Goal: Information Seeking & Learning: Learn about a topic

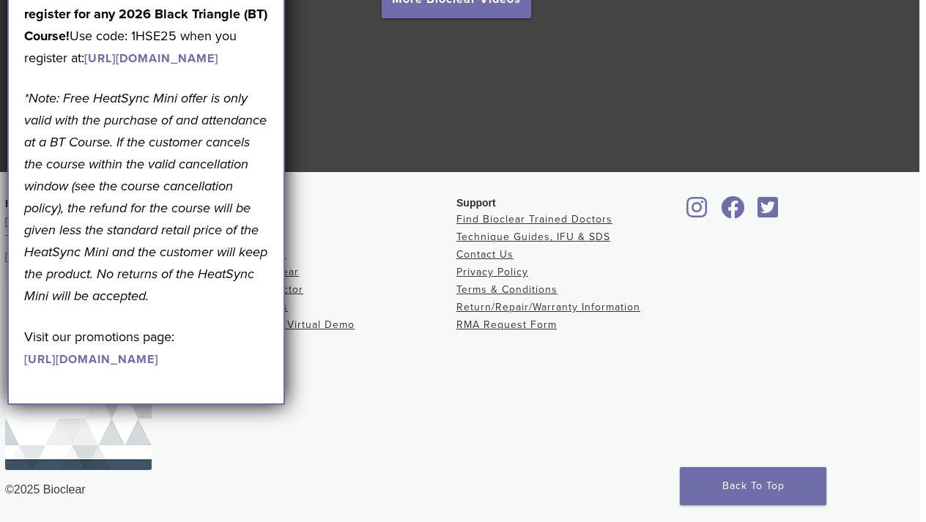
scroll to position [2776, 7]
click at [721, 491] on link "Back To Top" at bounding box center [753, 486] width 146 height 38
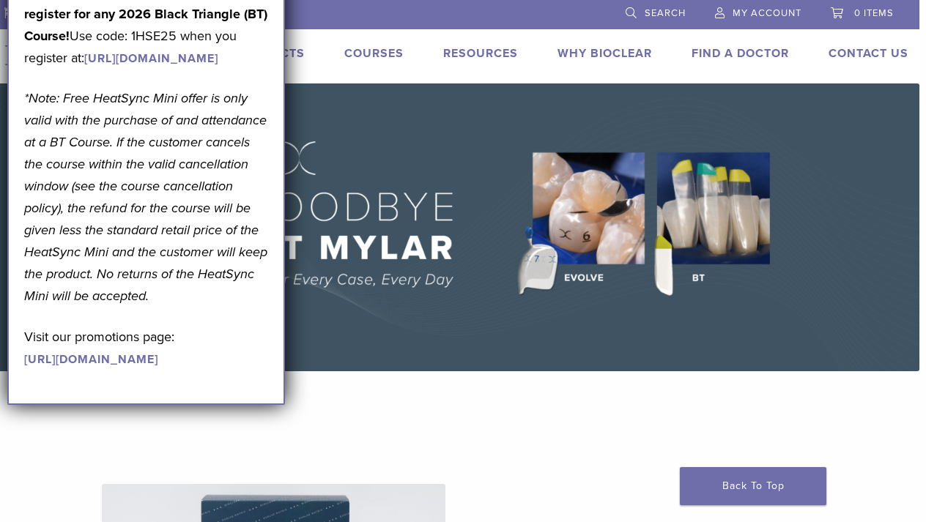
click at [296, 52] on link "Products" at bounding box center [271, 53] width 68 height 15
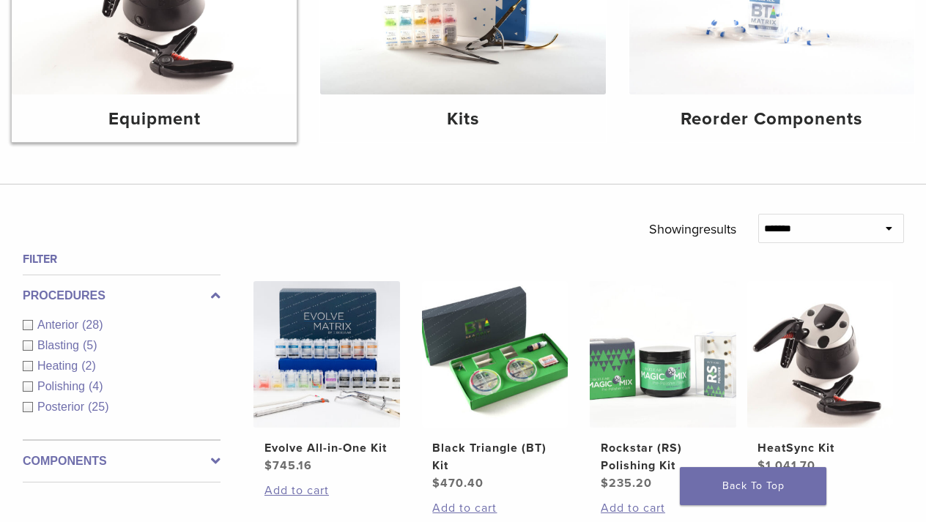
scroll to position [293, 0]
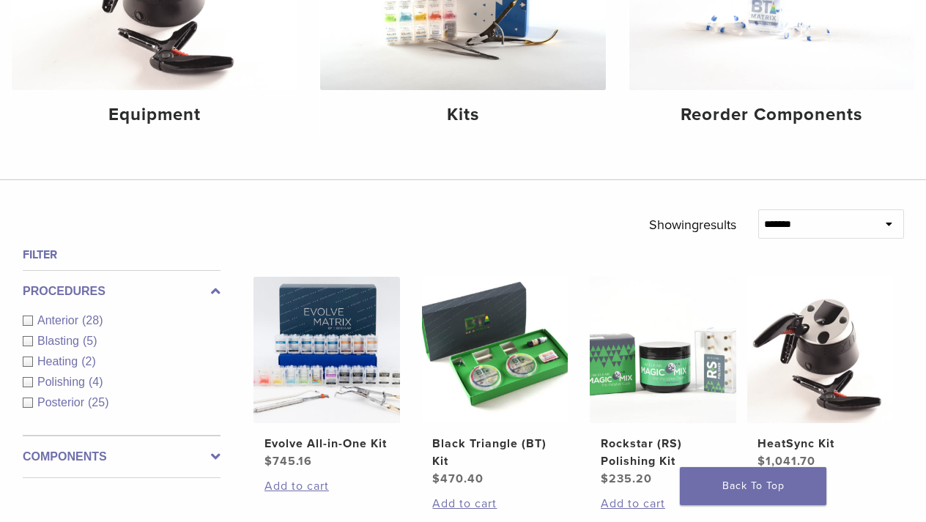
click at [29, 317] on div "Anterior (28)" at bounding box center [122, 321] width 198 height 18
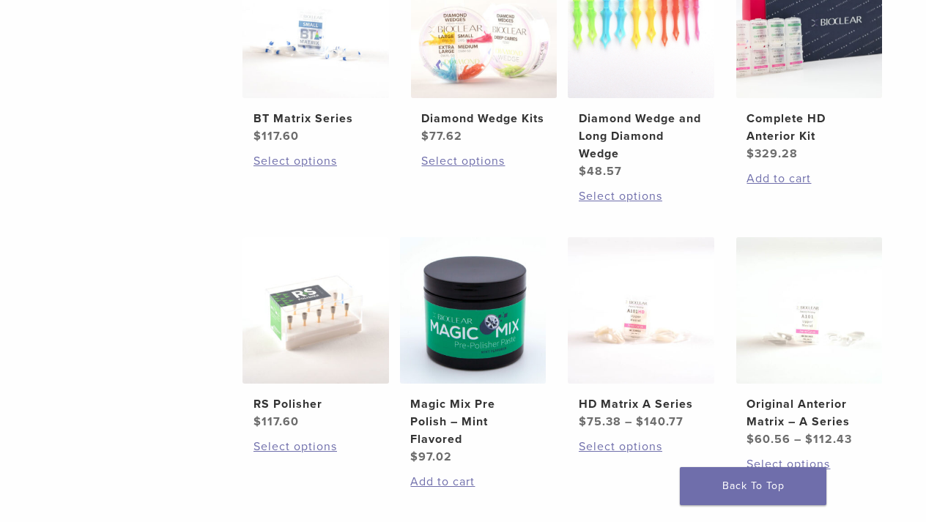
scroll to position [896, 11]
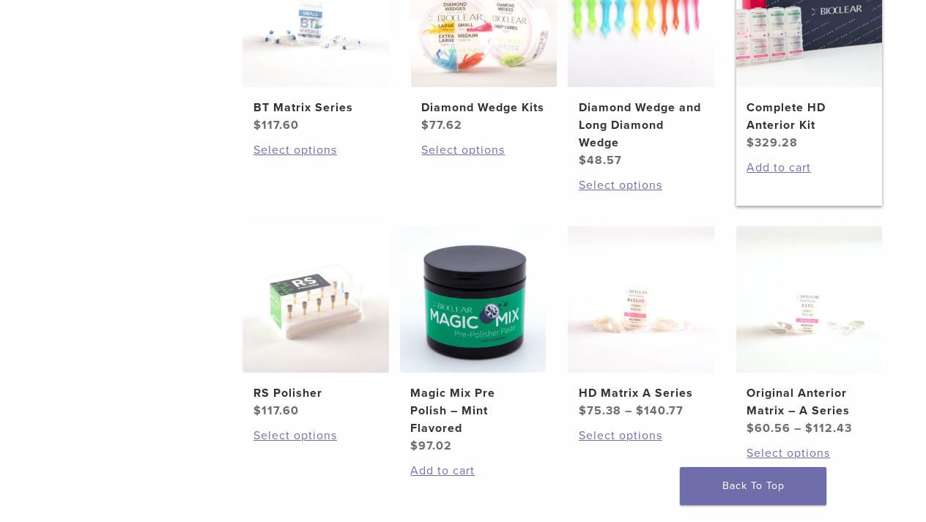
click at [808, 134] on h2 "Complete HD Anterior Kit" at bounding box center [808, 116] width 125 height 35
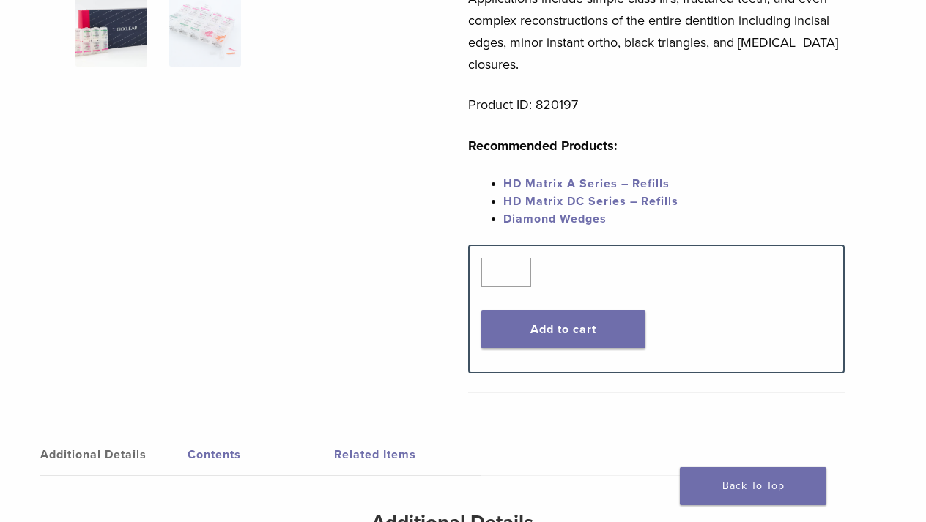
scroll to position [384, 11]
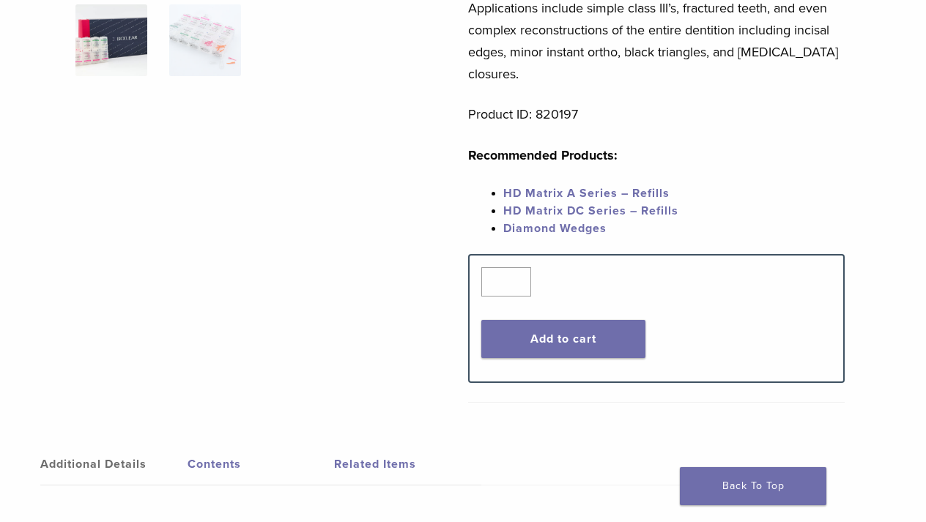
click at [606, 186] on link "HD Matrix A Series – Refills" at bounding box center [586, 193] width 166 height 15
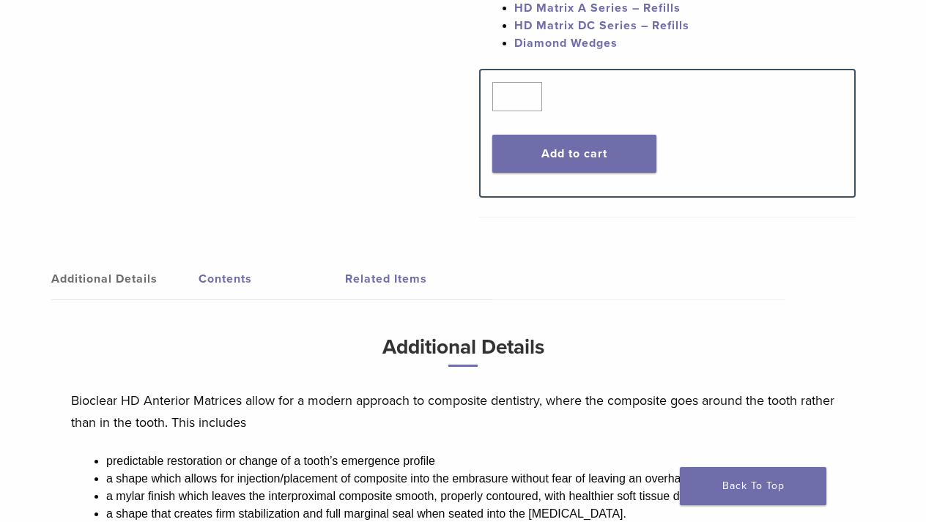
scroll to position [568, 0]
click at [229, 260] on link "Contents" at bounding box center [271, 279] width 147 height 41
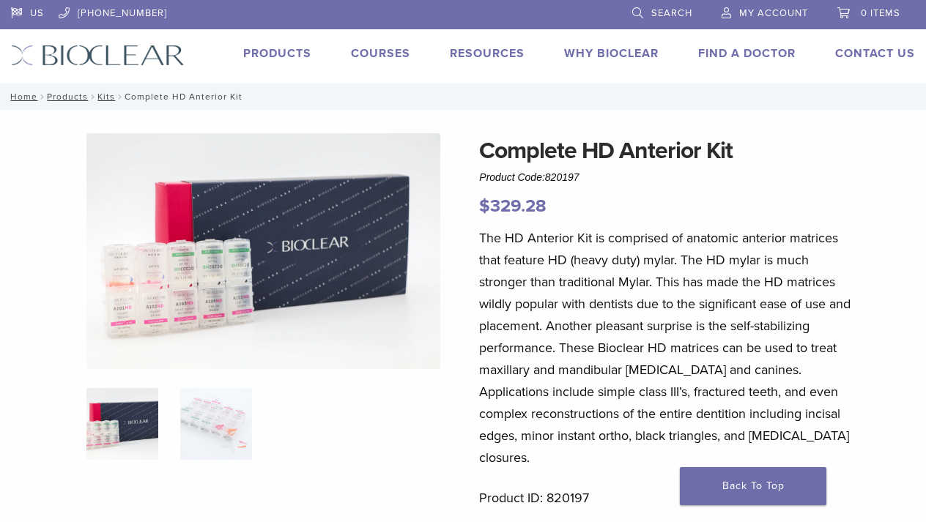
scroll to position [0, 0]
click at [278, 54] on link "Products" at bounding box center [277, 53] width 68 height 15
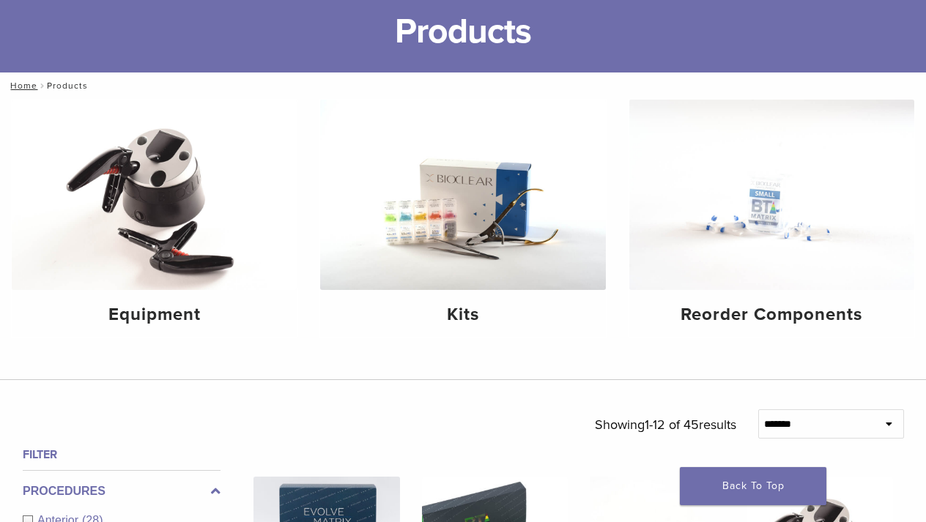
scroll to position [108, 0]
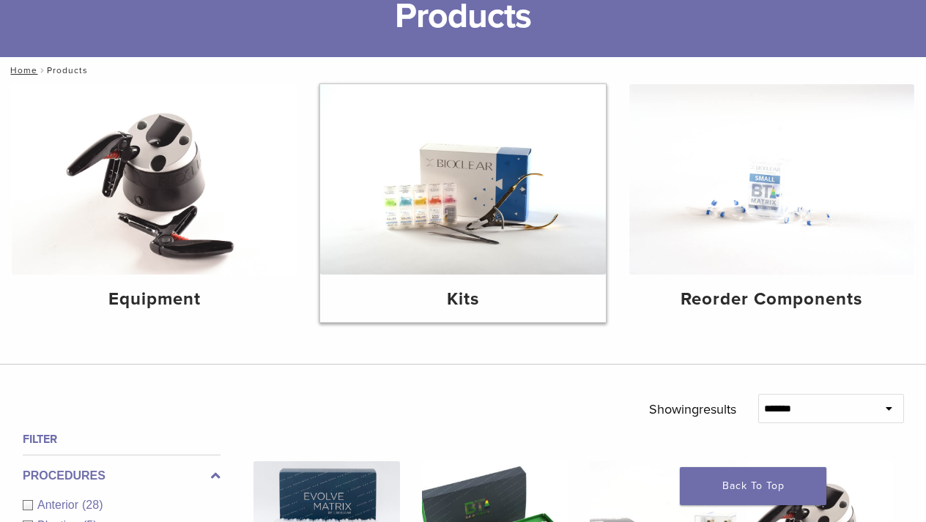
click at [465, 297] on h4 "Kits" at bounding box center [462, 299] width 261 height 26
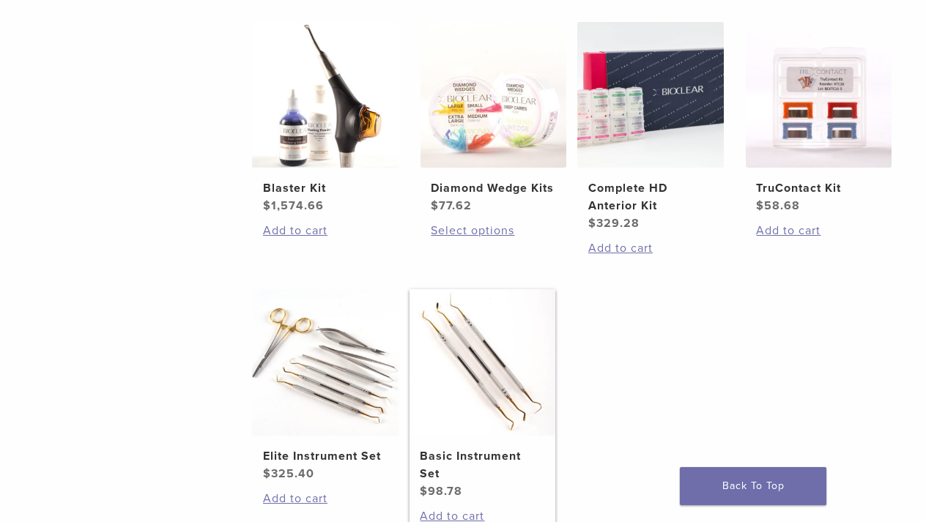
scroll to position [577, 1]
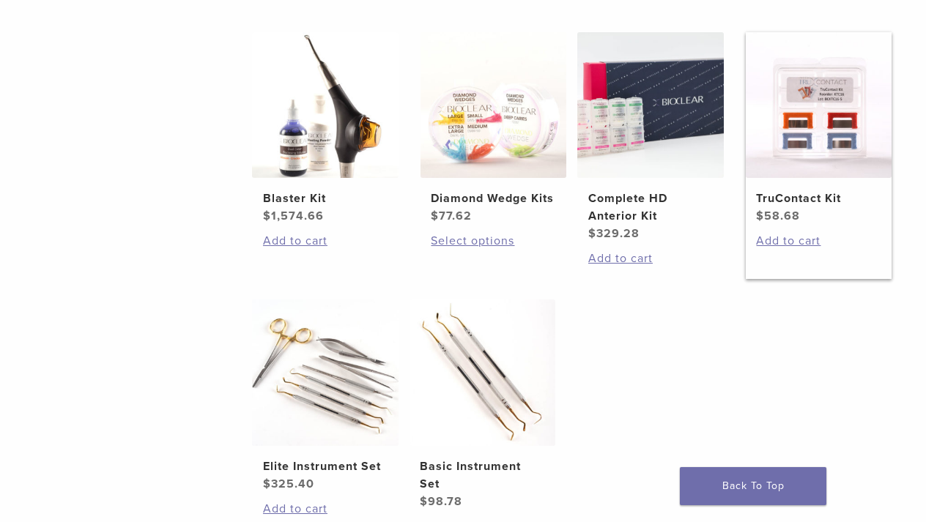
click at [818, 207] on h2 "TruContact Kit" at bounding box center [818, 199] width 125 height 18
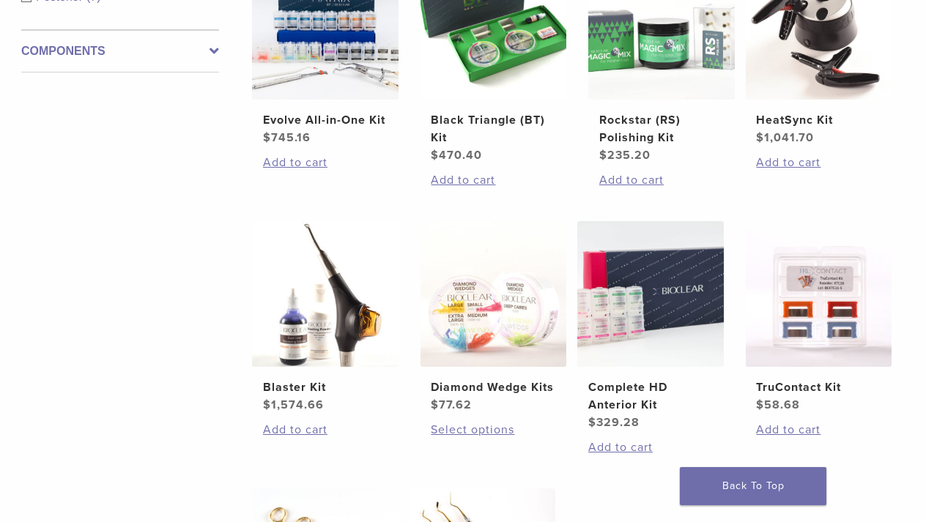
scroll to position [386, 1]
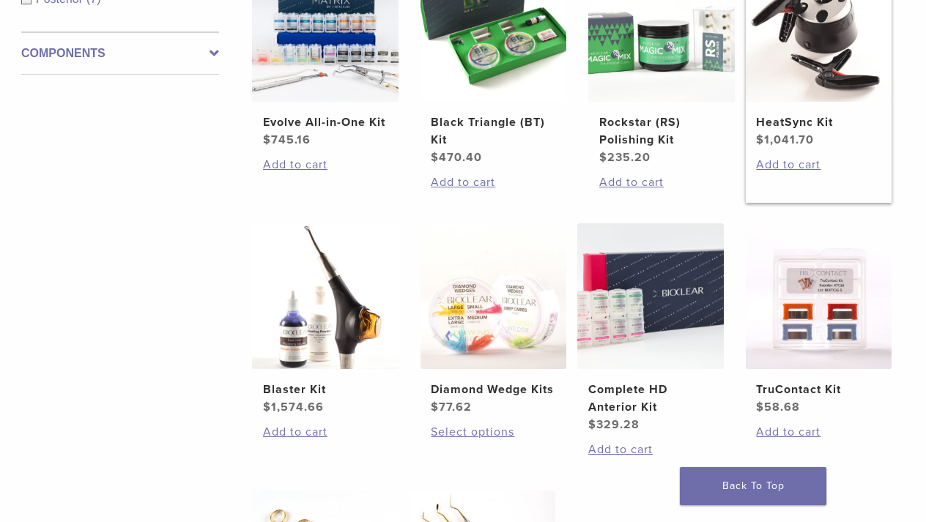
click at [790, 131] on h2 "HeatSync Kit" at bounding box center [818, 123] width 125 height 18
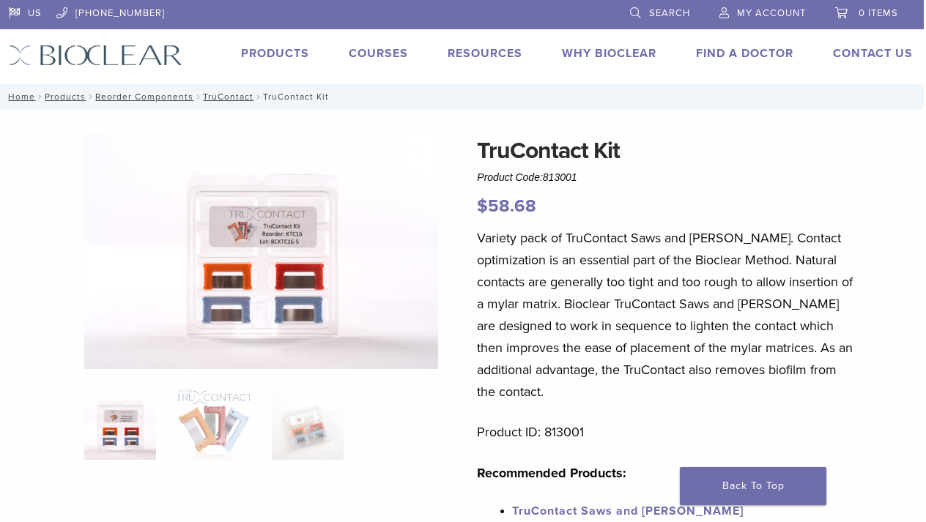
scroll to position [0, 2]
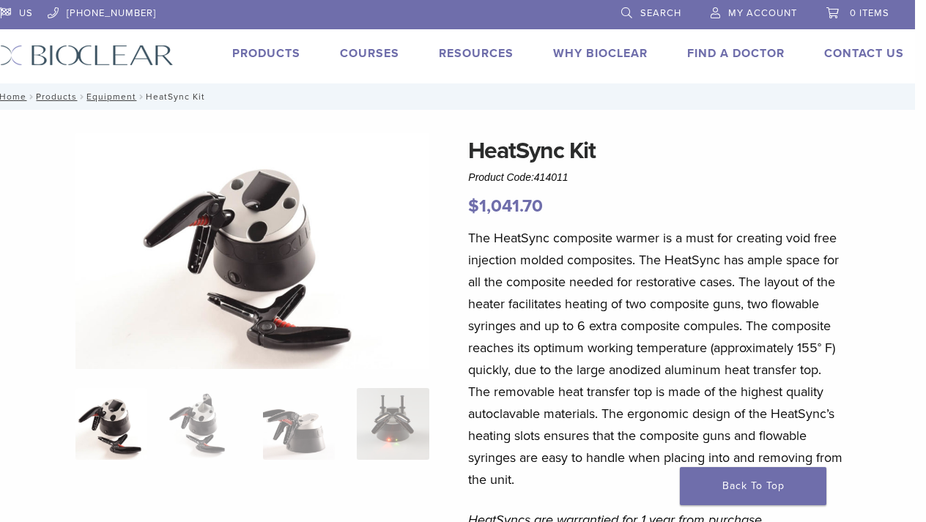
scroll to position [0, 11]
click at [270, 53] on link "Products" at bounding box center [266, 53] width 68 height 15
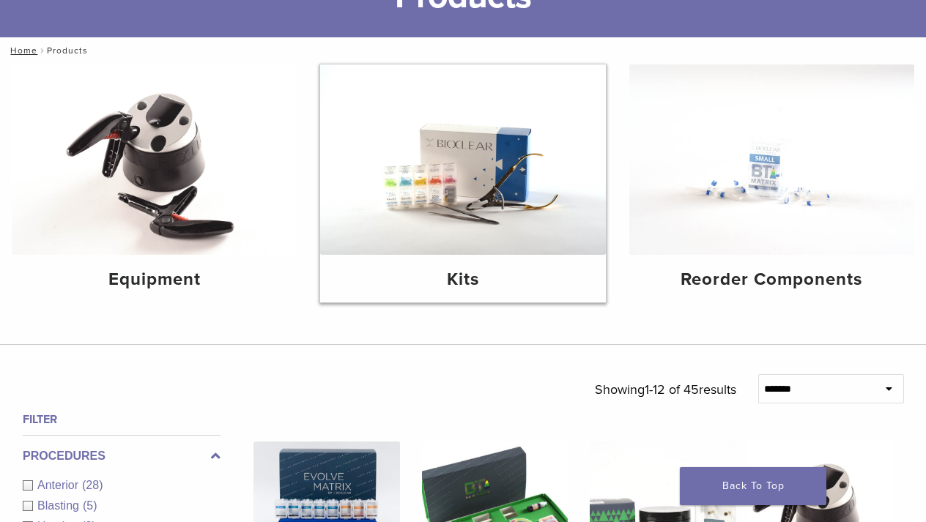
scroll to position [132, 0]
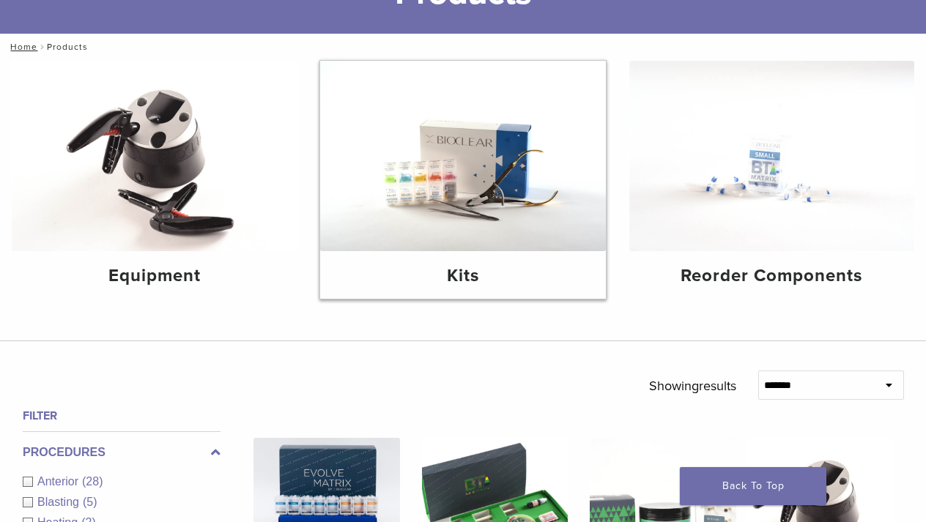
click at [467, 272] on h4 "Kits" at bounding box center [462, 276] width 261 height 26
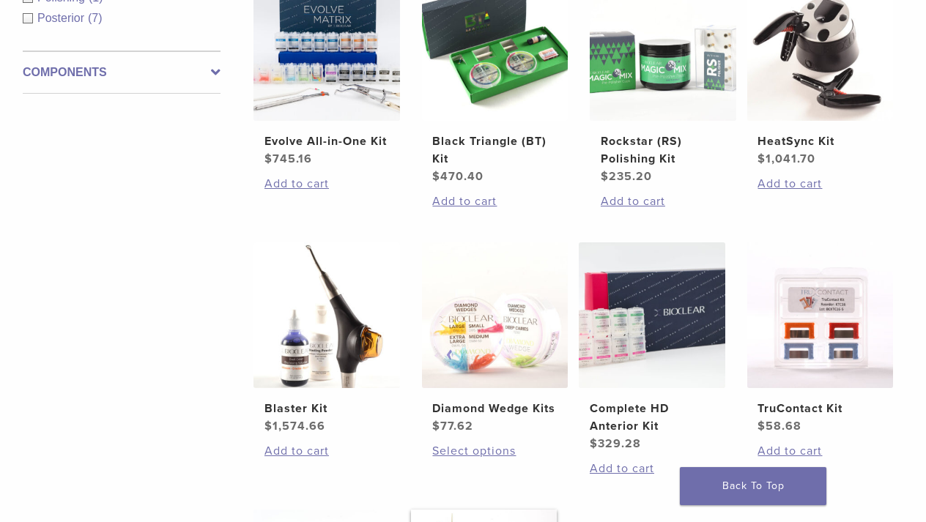
scroll to position [349, 0]
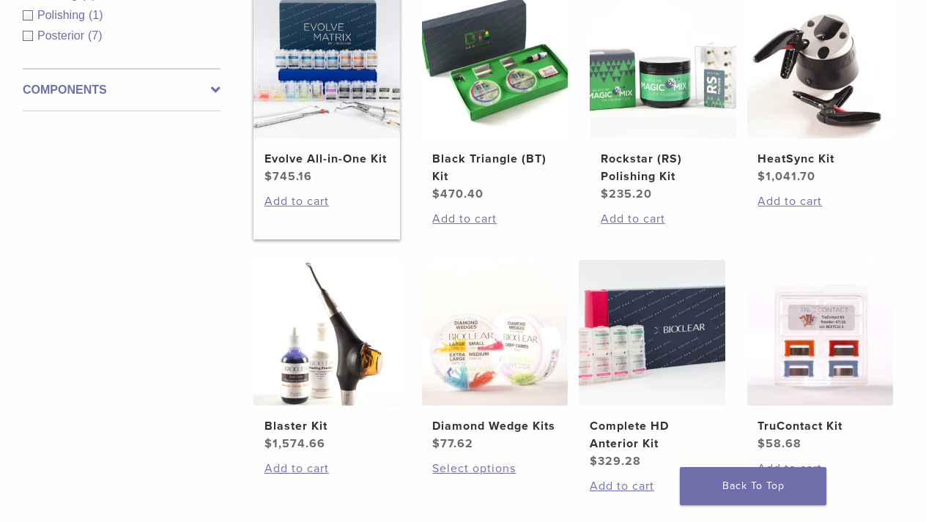
click at [310, 168] on h2 "Evolve All-in-One Kit" at bounding box center [326, 159] width 125 height 18
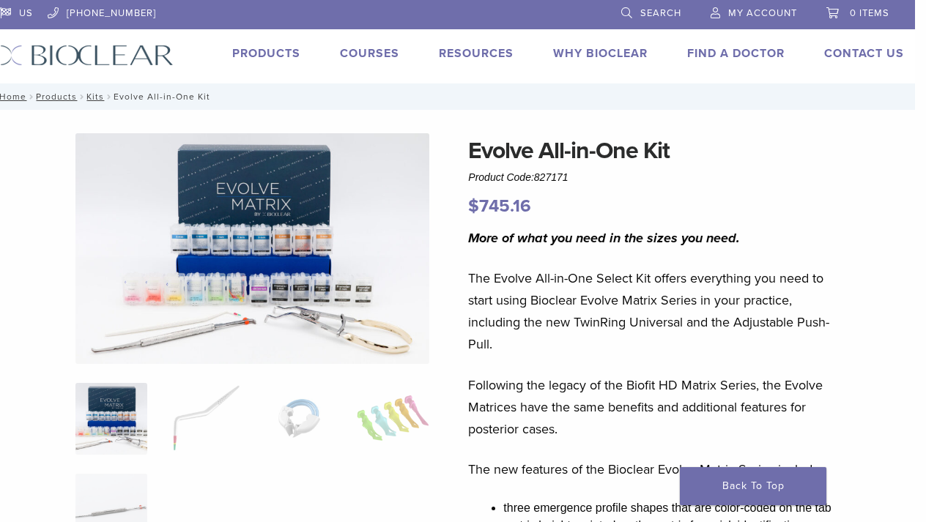
scroll to position [0, 11]
click at [258, 52] on link "Products" at bounding box center [266, 53] width 68 height 15
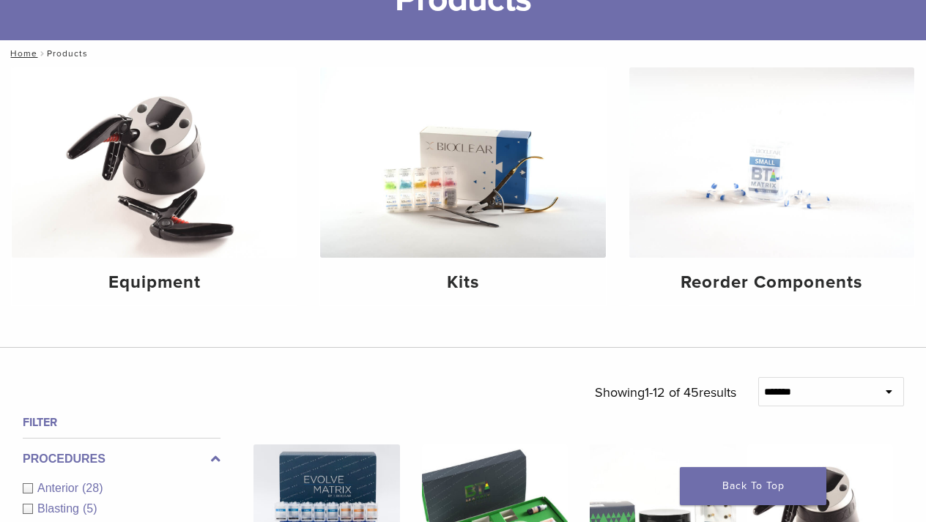
scroll to position [125, 0]
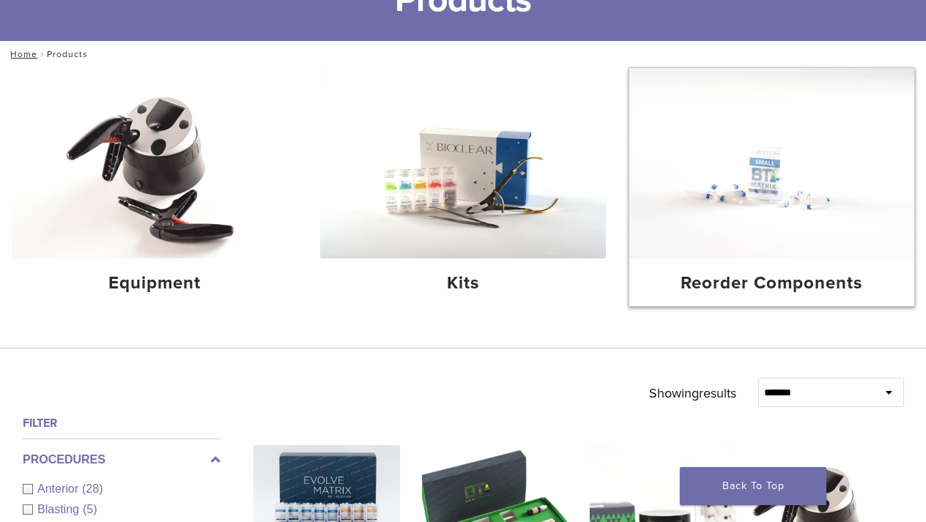
click at [727, 284] on h4 "Reorder Components" at bounding box center [771, 283] width 261 height 26
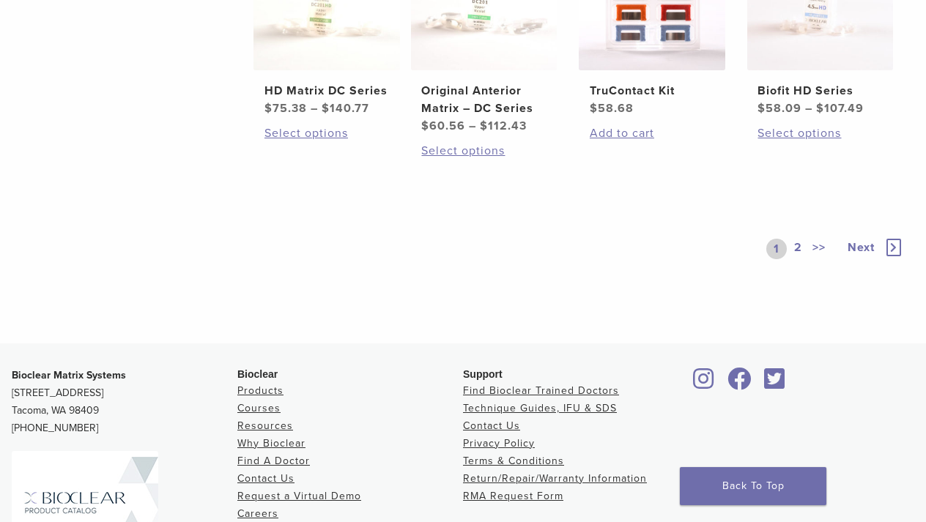
scroll to position [972, 0]
click at [797, 258] on link "2" at bounding box center [798, 247] width 14 height 21
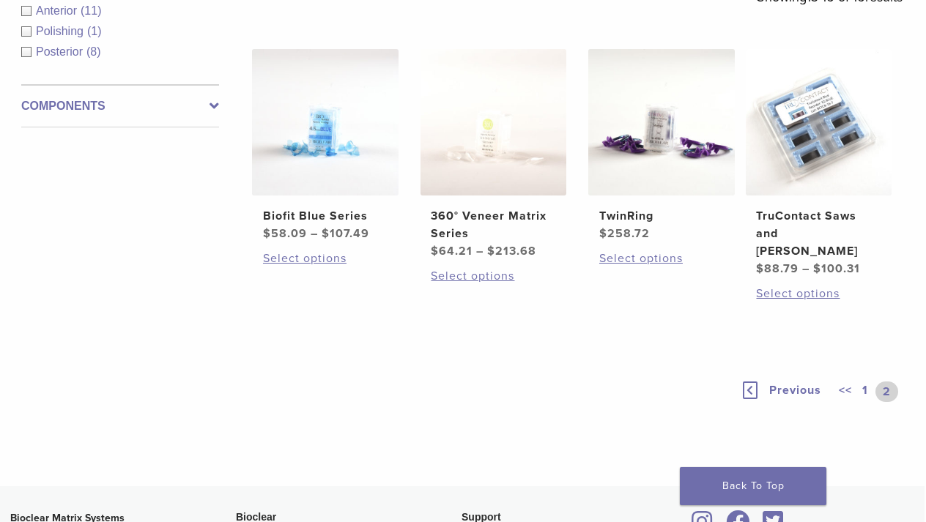
scroll to position [294, 1]
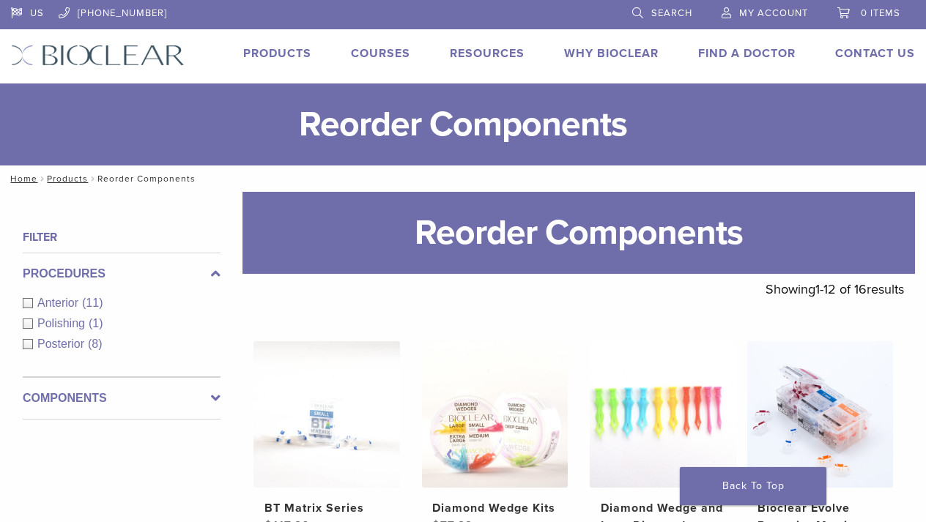
click at [282, 46] on link "Products" at bounding box center [277, 53] width 68 height 15
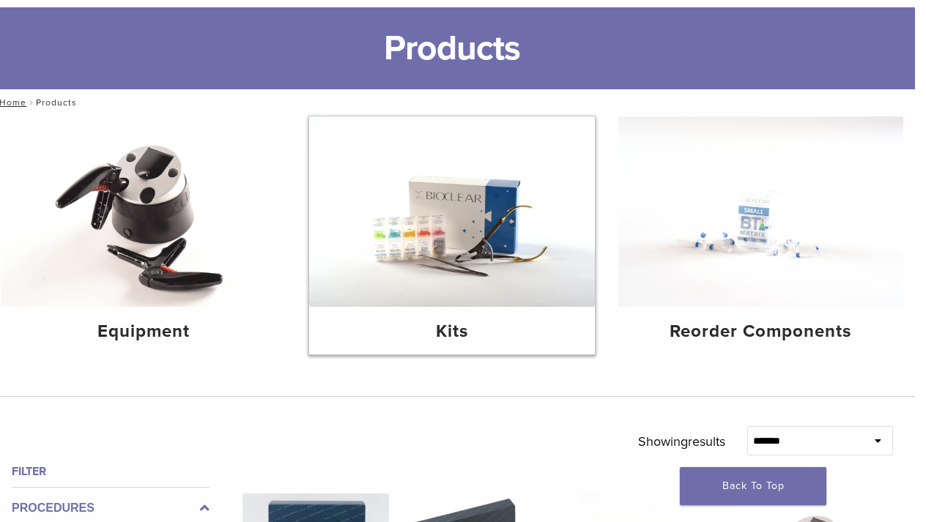
scroll to position [76, 11]
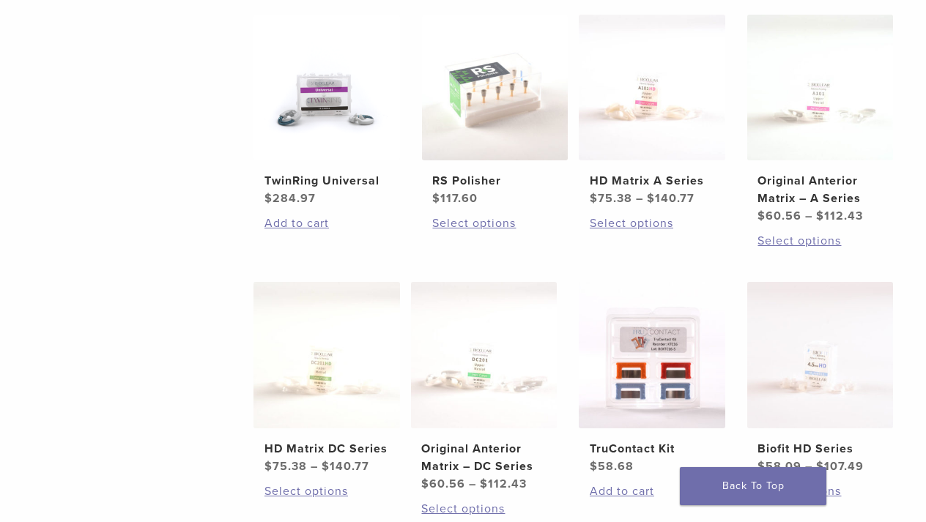
scroll to position [613, 0]
click at [635, 189] on h2 "HD Matrix A Series" at bounding box center [652, 180] width 125 height 18
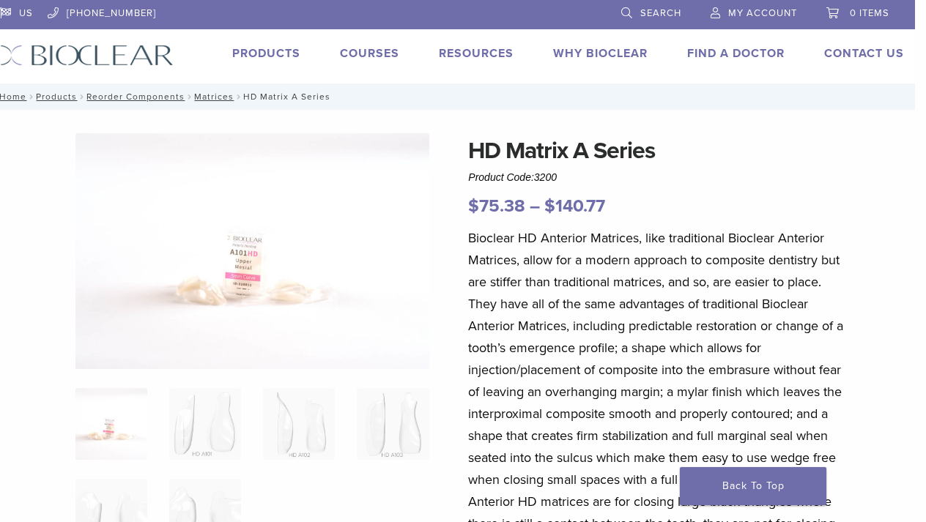
scroll to position [0, 11]
